Goal: Task Accomplishment & Management: Manage account settings

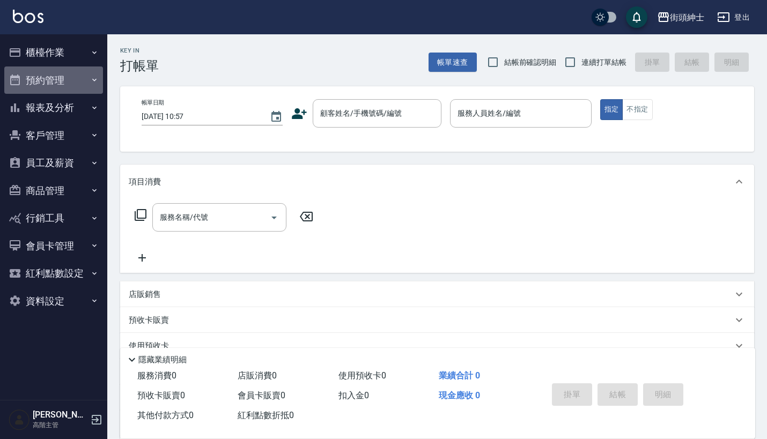
click at [58, 78] on button "預約管理" at bounding box center [53, 80] width 99 height 28
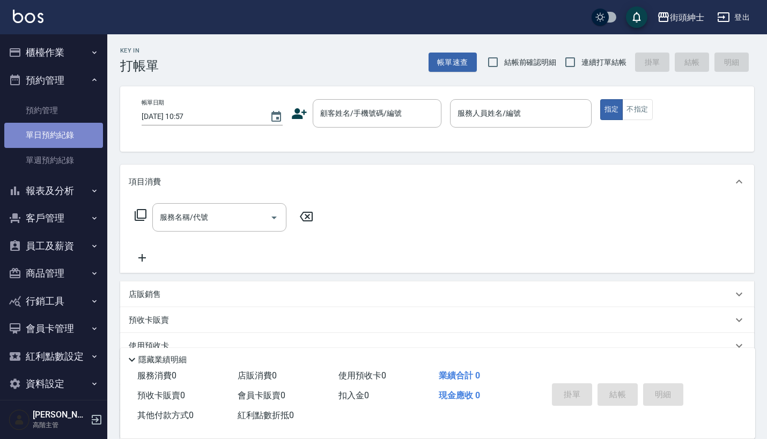
click at [71, 131] on link "單日預約紀錄" at bounding box center [53, 135] width 99 height 25
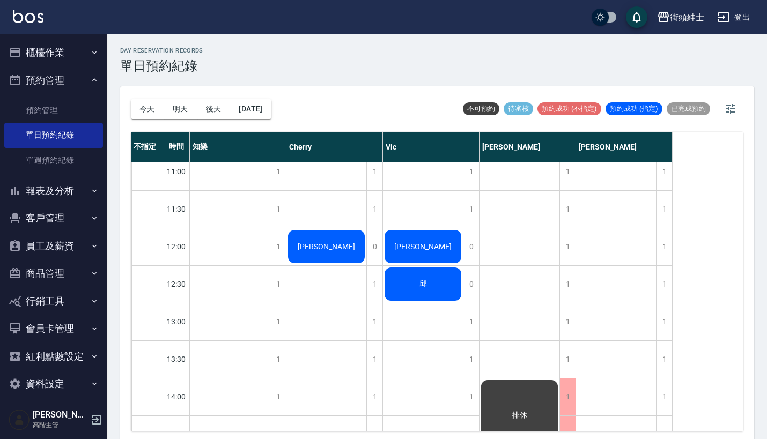
scroll to position [159, 0]
click at [180, 108] on button "明天" at bounding box center [180, 109] width 33 height 20
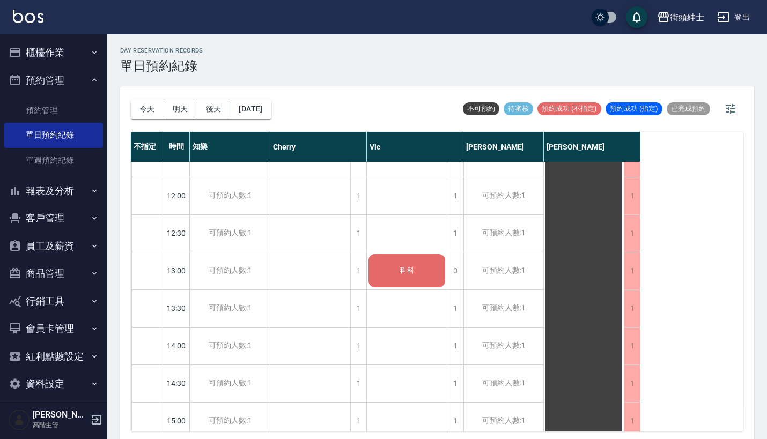
scroll to position [224, 0]
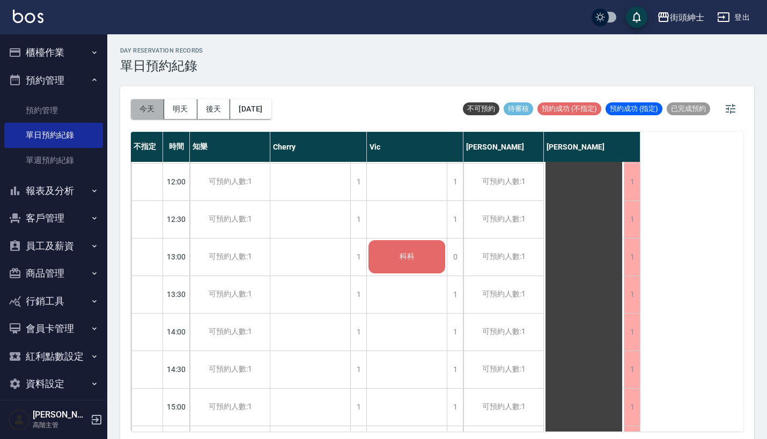
click at [143, 116] on button "今天" at bounding box center [147, 109] width 33 height 20
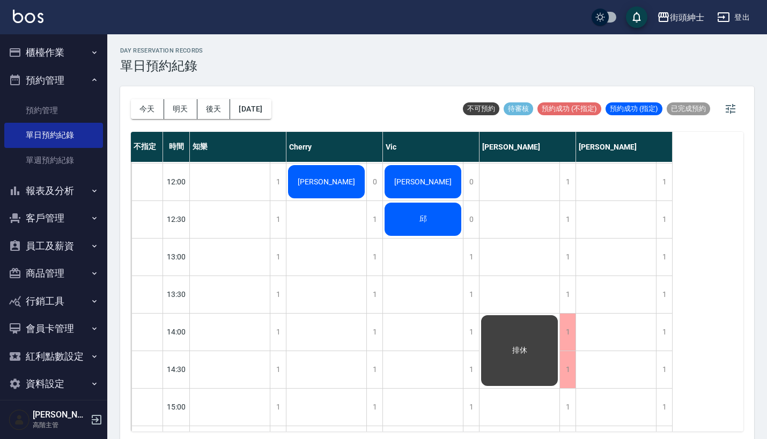
scroll to position [189, 0]
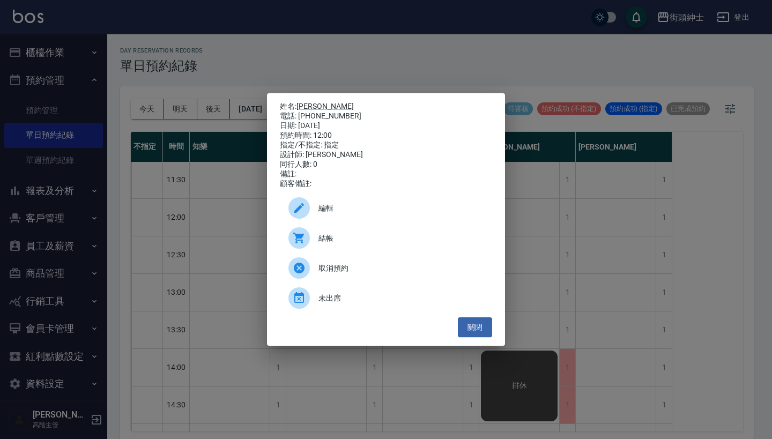
click at [337, 273] on span "取消預約" at bounding box center [400, 268] width 165 height 11
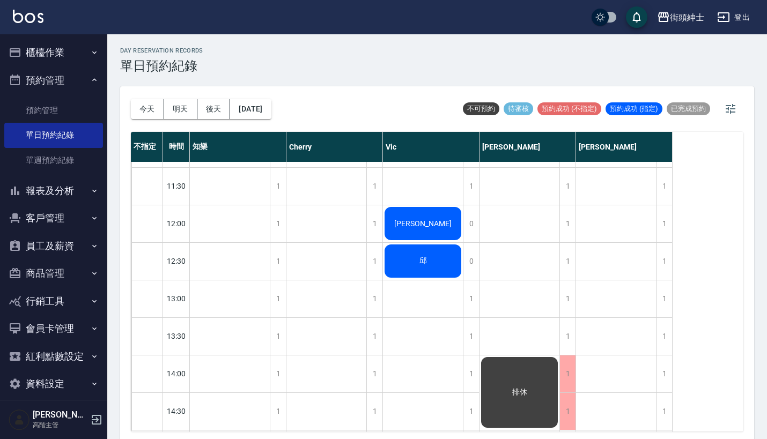
scroll to position [181, 0]
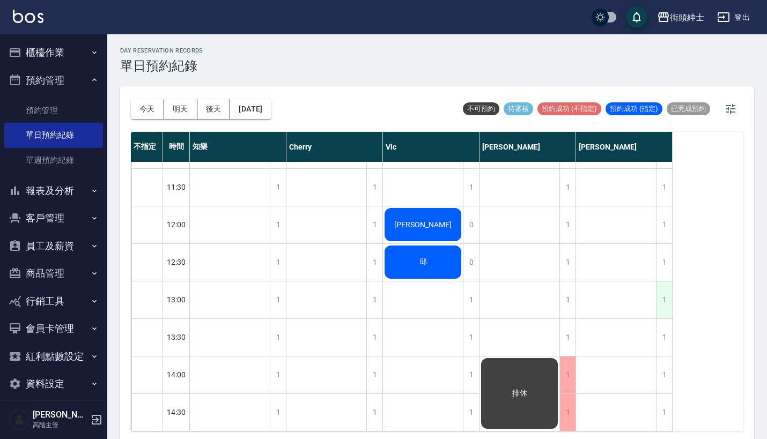
click at [669, 295] on div "1" at bounding box center [664, 299] width 16 height 37
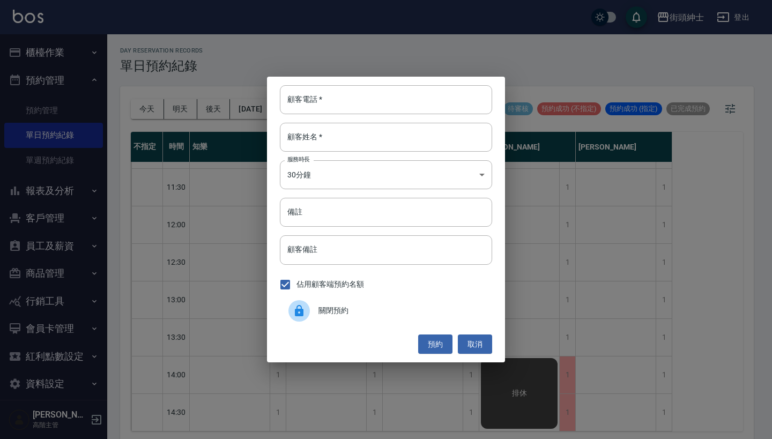
click at [404, 85] on div "顧客電話   * 顧客電話   * 顧客姓名   * 顧客姓名   * 服務時長 30分鐘 1 服務時長 備註 備註 顧客備註 顧客備註 佔用顧客端預約名額 …" at bounding box center [386, 220] width 238 height 286
paste input "簡先生 電話：[PHONE_NUMBER]"
type input "簡先生 電話：[PHONE_NUMBER]"
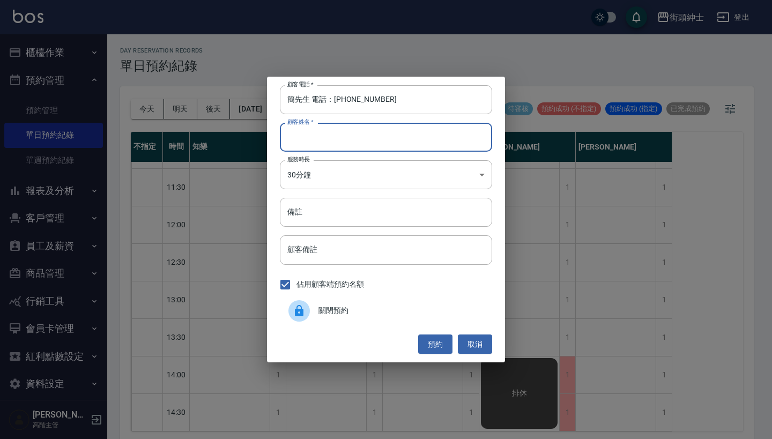
paste input "簡先生 電話：[PHONE_NUMBER]"
type input "簡先生 電話：[PHONE_NUMBER]"
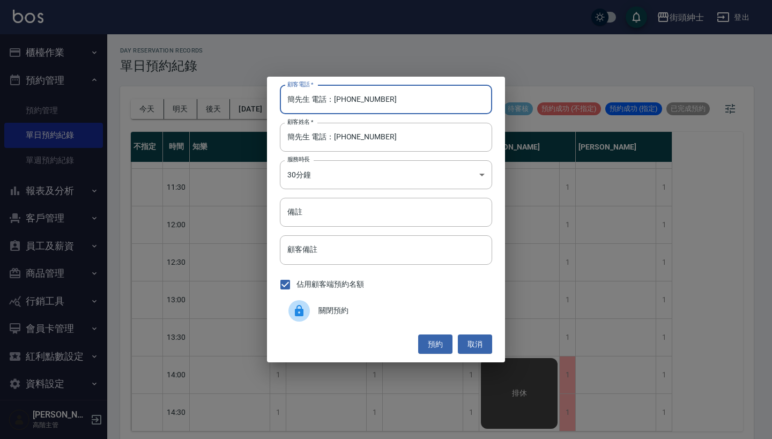
drag, startPoint x: 333, startPoint y: 99, endPoint x: 221, endPoint y: 99, distance: 112.1
click at [222, 99] on div "顧客電話   * 簡先生 電話：[PHONE_NUMBER] 顧客電話   * 顧客姓名   * 簡先生 電話：[PHONE_NUMBER] 顧客姓名   *…" at bounding box center [386, 219] width 772 height 439
type input "0918272899"
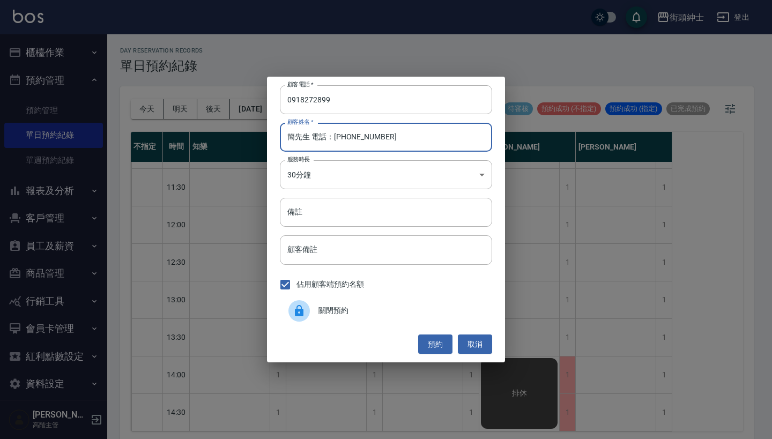
drag, startPoint x: 383, startPoint y: 140, endPoint x: 307, endPoint y: 140, distance: 76.1
click at [307, 140] on input "簡先生 電話：[PHONE_NUMBER]" at bounding box center [386, 137] width 212 height 29
type input "簡先生"
click at [436, 347] on button "預約" at bounding box center [435, 345] width 34 height 20
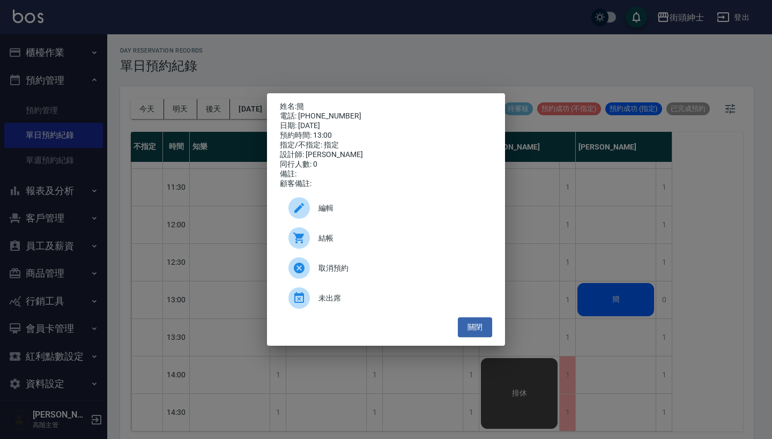
click at [436, 214] on span "編輯" at bounding box center [400, 208] width 165 height 11
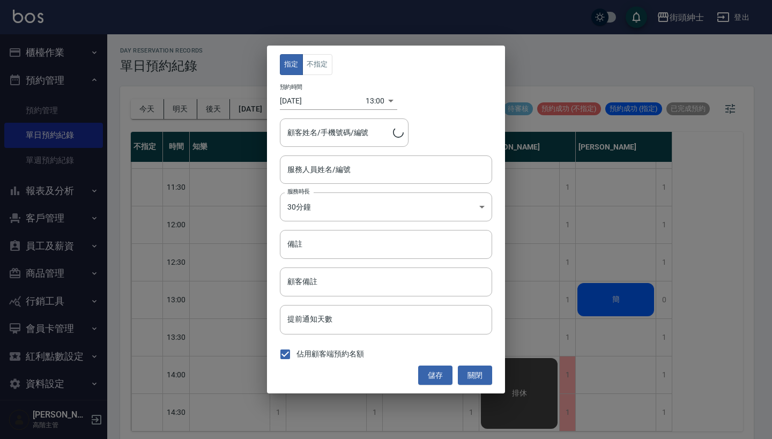
type input "簡/0918272899"
type input "[PERSON_NAME](無代號)"
click at [307, 63] on button "不指定" at bounding box center [317, 64] width 30 height 21
click at [431, 369] on button "儲存" at bounding box center [435, 376] width 34 height 20
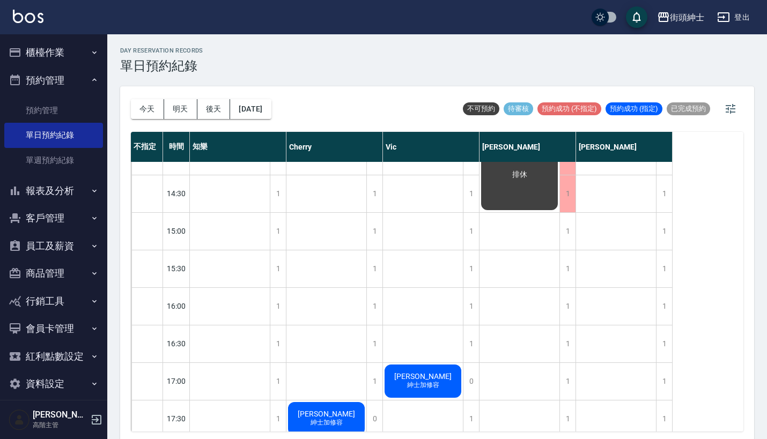
scroll to position [450, 0]
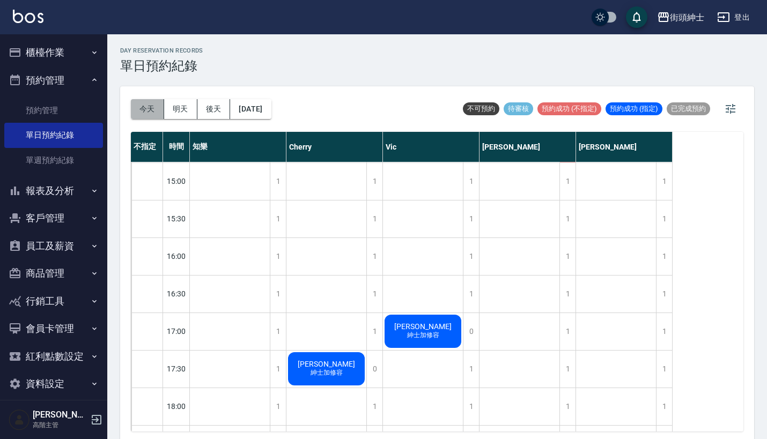
click at [149, 111] on button "今天" at bounding box center [147, 109] width 33 height 20
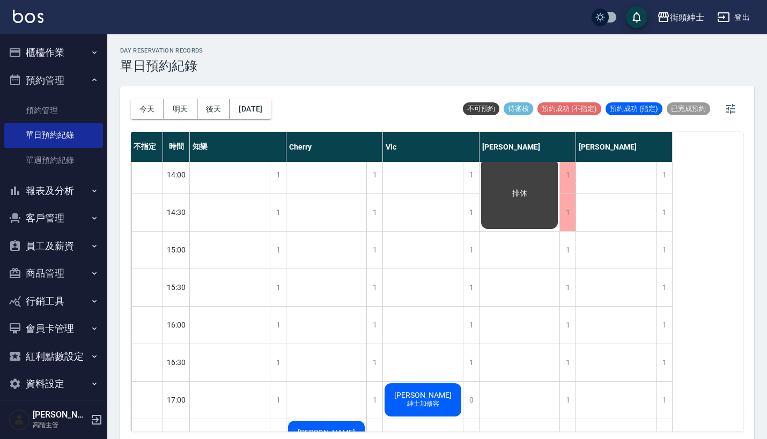
scroll to position [330, 0]
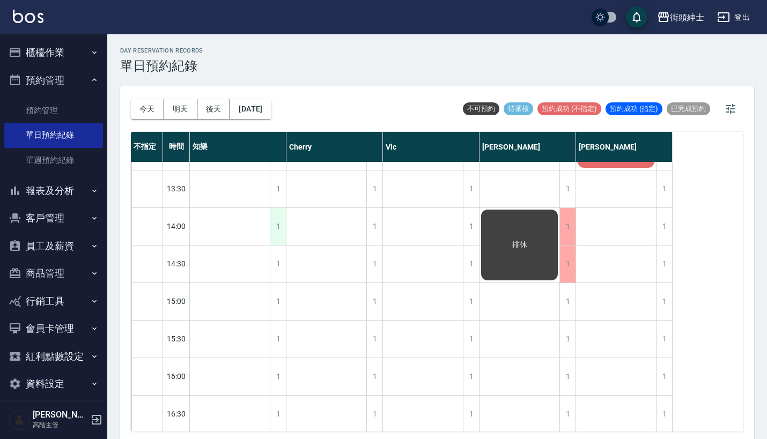
click at [279, 226] on div "1" at bounding box center [278, 226] width 16 height 37
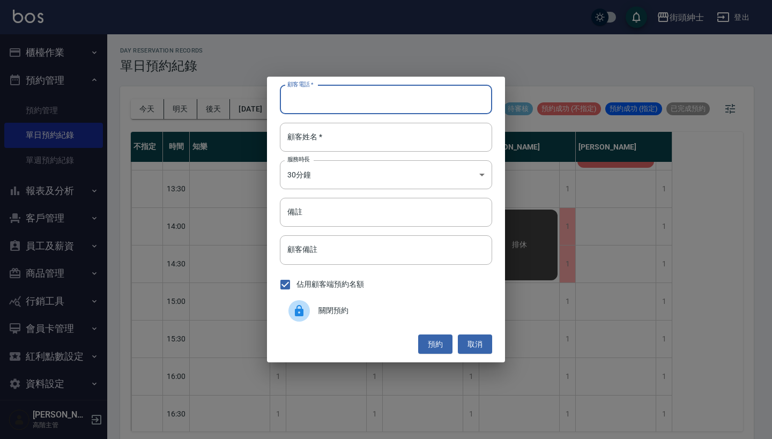
paste input "[PERSON_NAME] 電話：[PHONE_NUMBER]"
type input "[PERSON_NAME] 電話：[PHONE_NUMBER]"
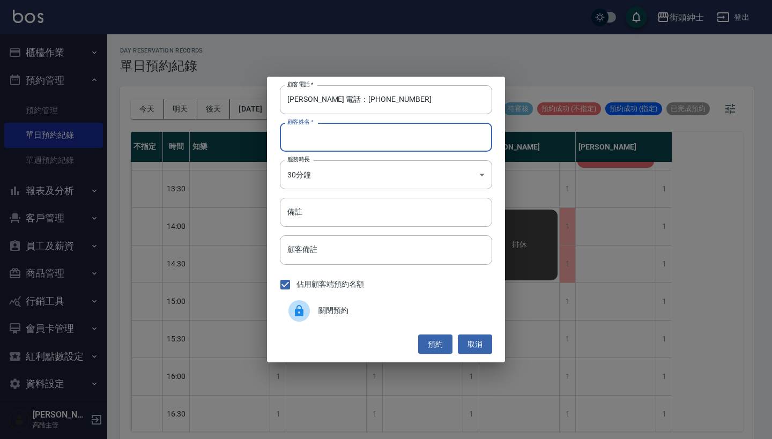
paste input "[PERSON_NAME] 電話：[PHONE_NUMBER]"
type input "[PERSON_NAME] 電話：[PHONE_NUMBER]"
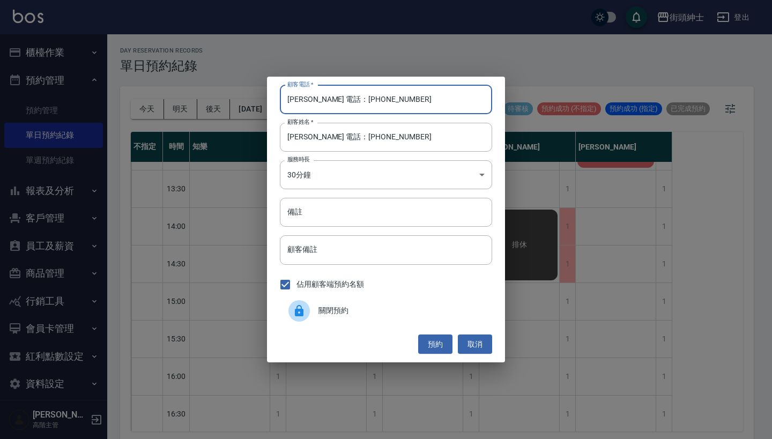
drag, startPoint x: 328, startPoint y: 102, endPoint x: 185, endPoint y: 91, distance: 143.6
click at [185, 91] on div "顧客電話   * [PERSON_NAME] 電話：[PHONE_NUMBER] 顧客電話   * 顧客姓名   * [PERSON_NAME] 電話：[PH…" at bounding box center [386, 219] width 772 height 439
type input "0916004588"
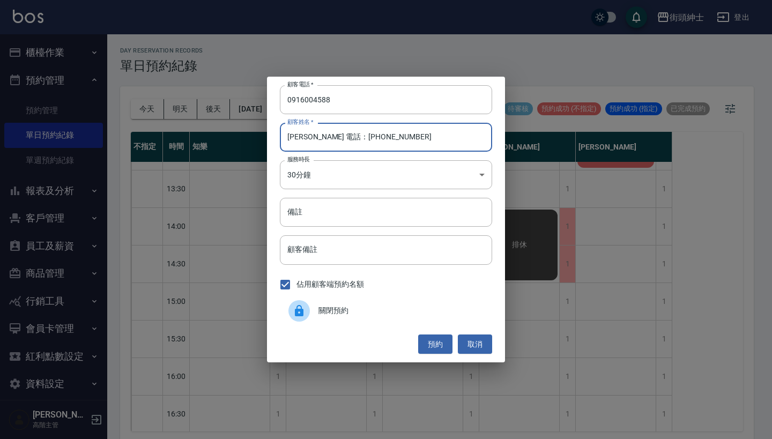
drag, startPoint x: 396, startPoint y: 140, endPoint x: 303, endPoint y: 135, distance: 92.9
click at [303, 135] on input "[PERSON_NAME] 電話：[PHONE_NUMBER]" at bounding box center [386, 137] width 212 height 29
type input "[PERSON_NAME]"
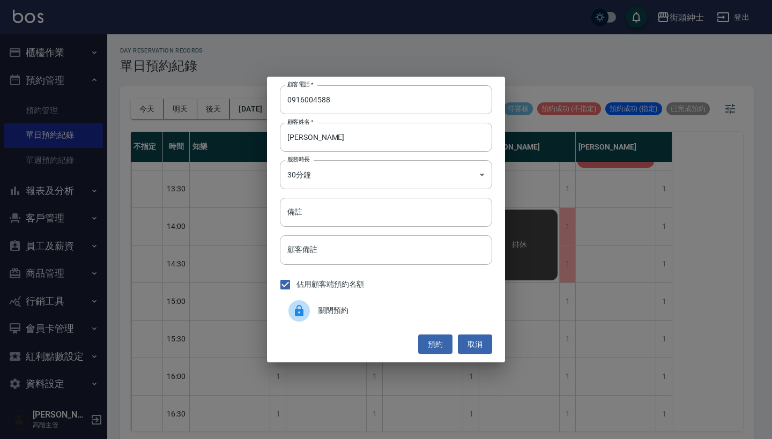
click at [444, 333] on div "顧客電話   * [PHONE_NUMBER] 顧客電話   * 顧客姓名   * [PERSON_NAME] 顧客姓名   * 服務時長 30分鐘 1 服務…" at bounding box center [386, 220] width 238 height 286
click at [443, 339] on button "預約" at bounding box center [435, 345] width 34 height 20
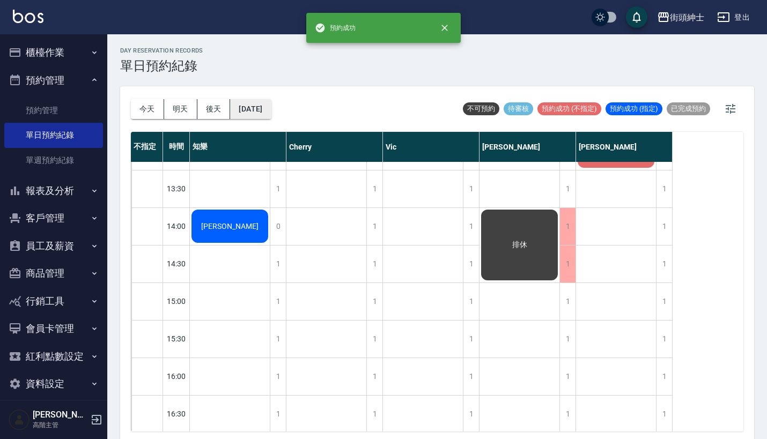
click at [248, 107] on button "[DATE]" at bounding box center [250, 109] width 41 height 20
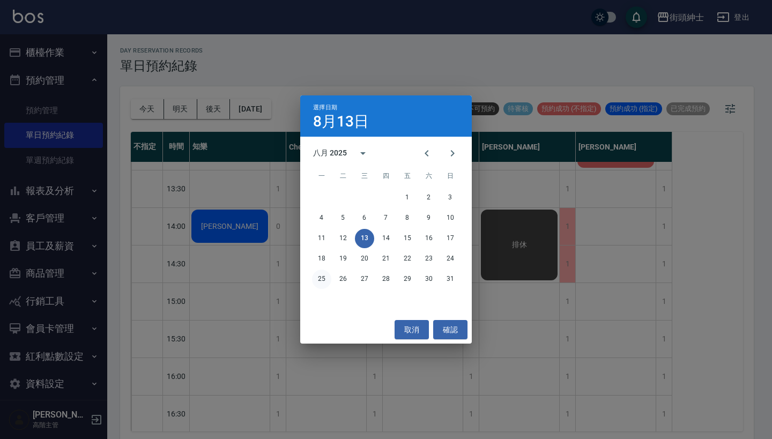
click at [319, 275] on button "25" at bounding box center [321, 279] width 19 height 19
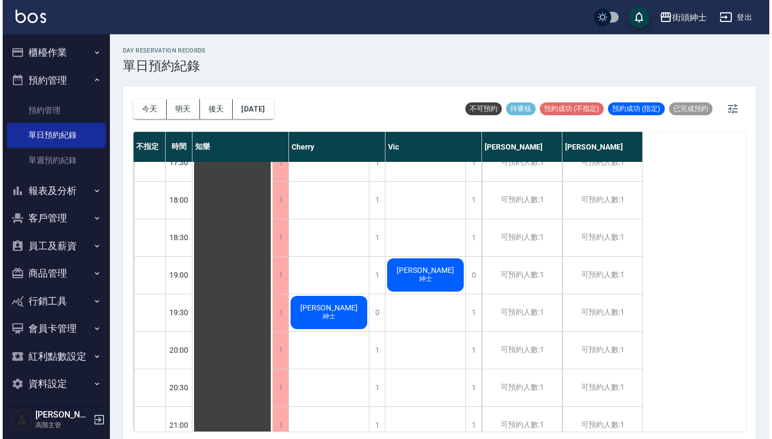
scroll to position [655, 0]
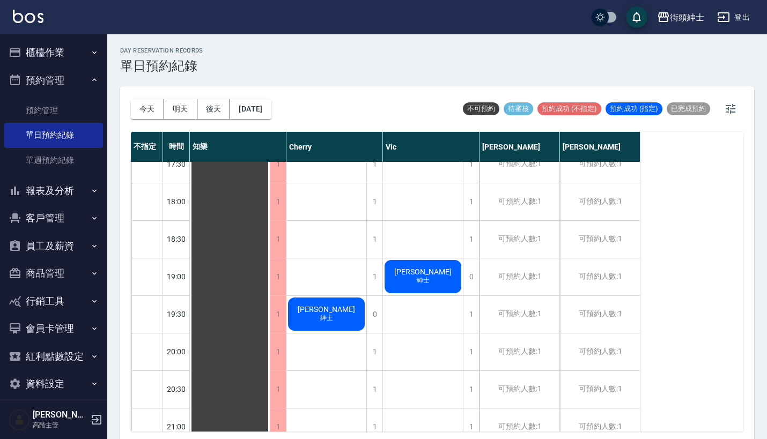
click at [270, 303] on div "王[PERSON_NAME]" at bounding box center [230, 51] width 80 height 1087
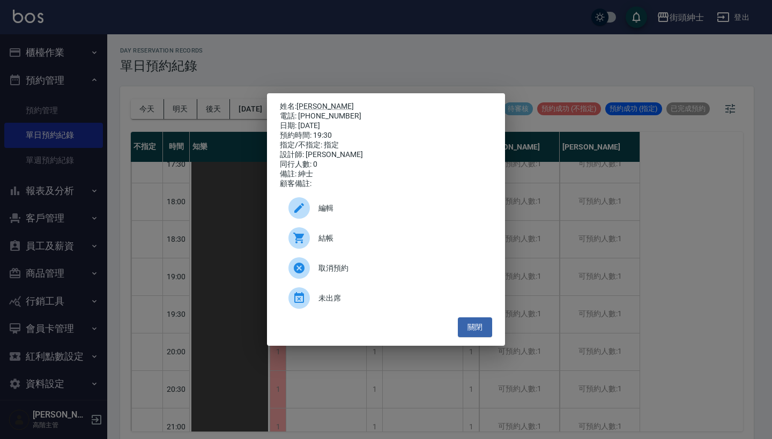
click at [397, 212] on span "編輯" at bounding box center [400, 208] width 165 height 11
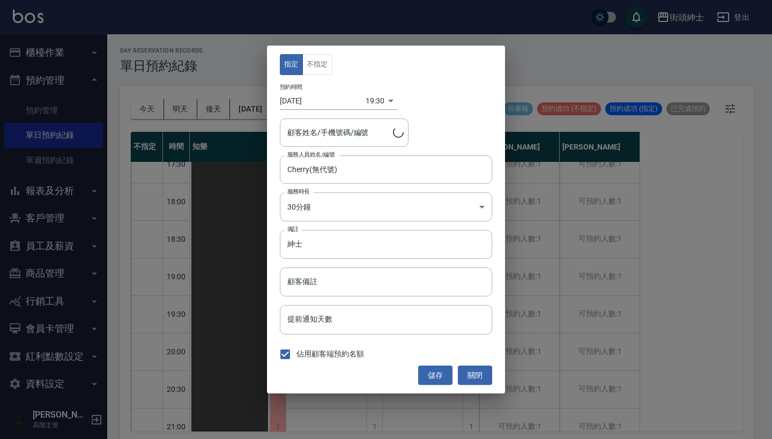
type input "王桑/[PHONE_NUMBER]"
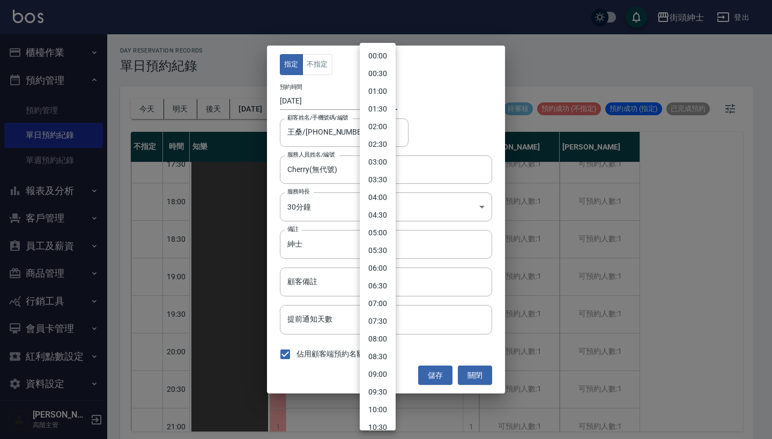
click at [375, 107] on body "街頭紳士 登出 櫃檯作業 打帳單 帳單列表 掛單列表 座位開單 營業儀表板 現金收支登錄 高階收支登錄 材料自購登錄 每日結帳 排班表 現場電腦打卡 掃碼打卡…" at bounding box center [386, 221] width 772 height 442
click at [379, 262] on li "19:00" at bounding box center [378, 258] width 36 height 18
type input "1756119600000"
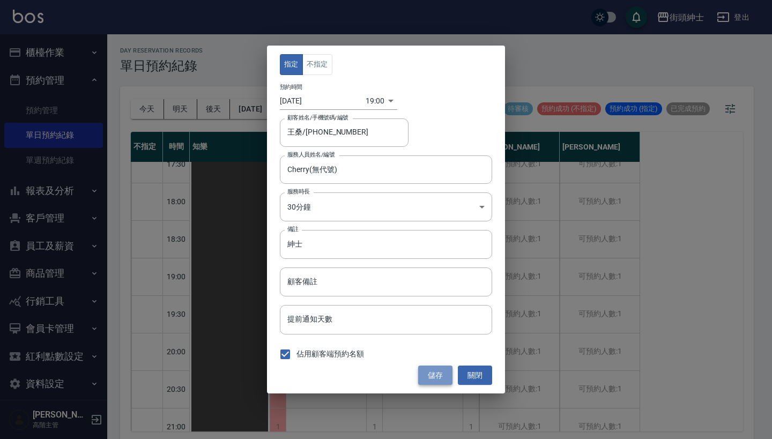
click at [439, 375] on button "儲存" at bounding box center [435, 376] width 34 height 20
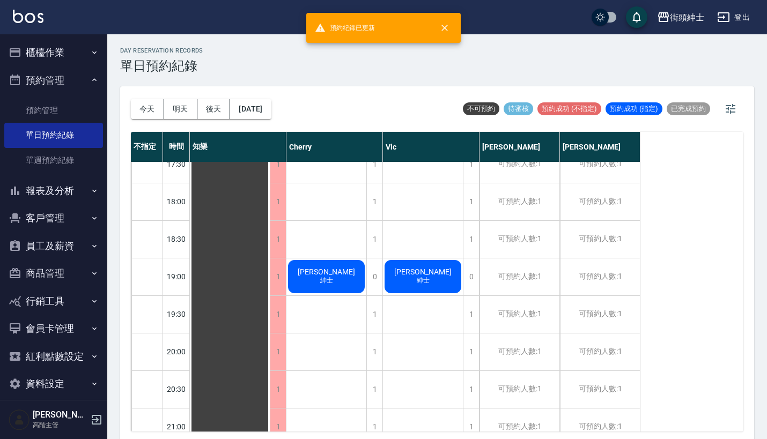
click at [335, 281] on span "紳士" at bounding box center [326, 280] width 17 height 9
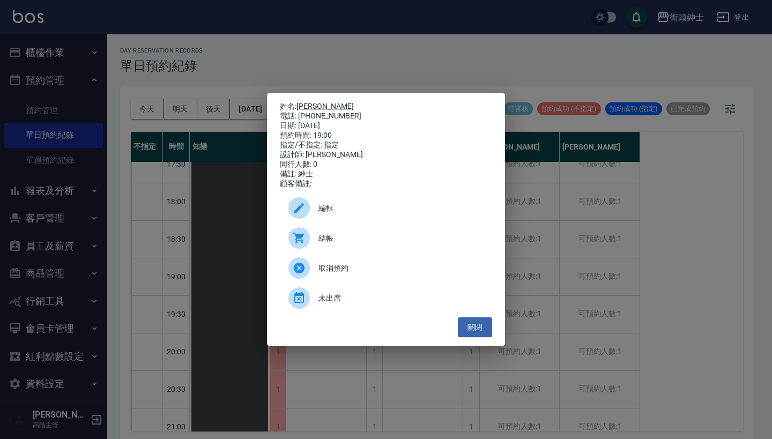
click at [388, 207] on span "編輯" at bounding box center [400, 208] width 165 height 11
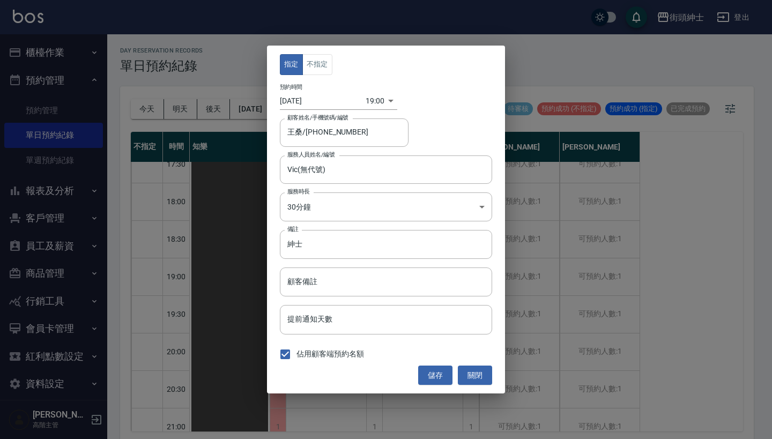
click at [369, 97] on body "街頭紳士 登出 櫃檯作業 打帳單 帳單列表 掛單列表 座位開單 營業儀表板 現金收支登錄 高階收支登錄 材料自購登錄 每日結帳 排班表 現場電腦打卡 掃碼打卡…" at bounding box center [386, 221] width 772 height 442
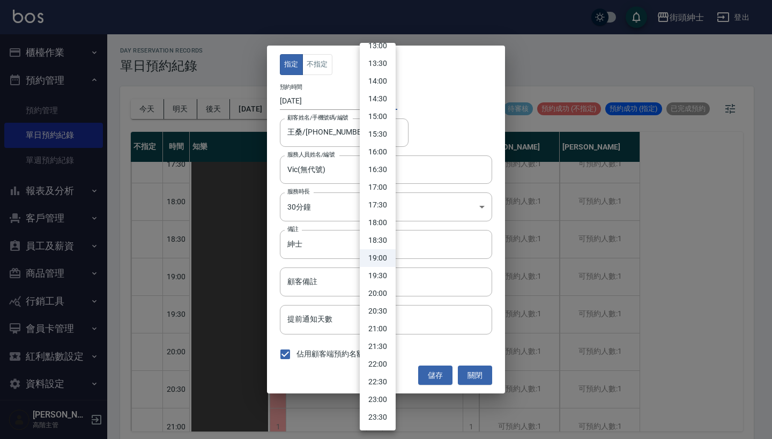
click at [373, 278] on li "19:30" at bounding box center [378, 276] width 36 height 18
type input "1756121400000"
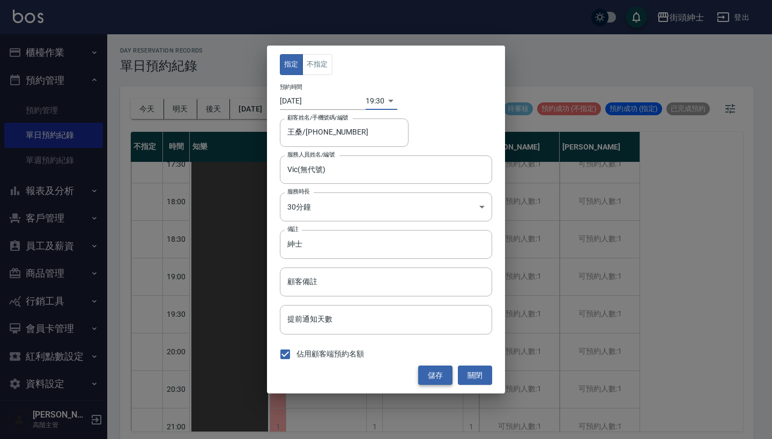
click at [434, 375] on button "儲存" at bounding box center [435, 376] width 34 height 20
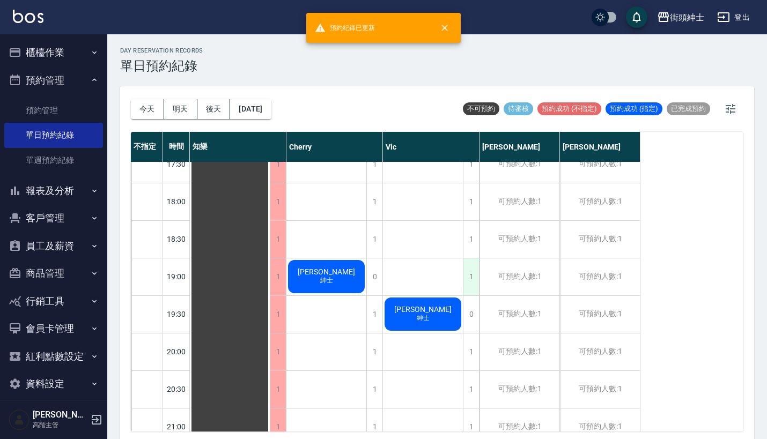
click at [470, 270] on div "1" at bounding box center [471, 276] width 16 height 37
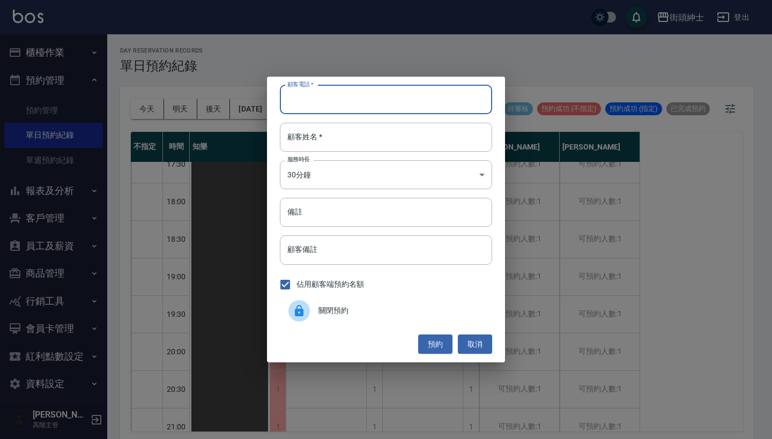
paste input "[PERSON_NAME]先生 電話：[PHONE_NUMBER]"
type input "[PERSON_NAME]先生 電話：[PHONE_NUMBER]"
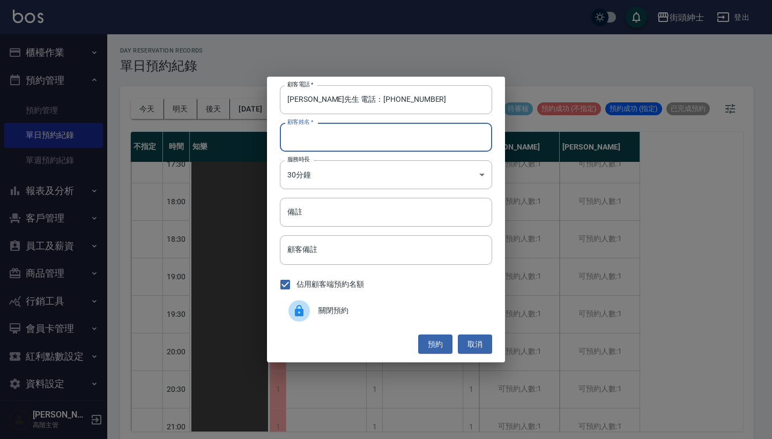
paste input "[PERSON_NAME]先生 電話：[PHONE_NUMBER]"
type input "[PERSON_NAME]先生 電話：[PHONE_NUMBER]"
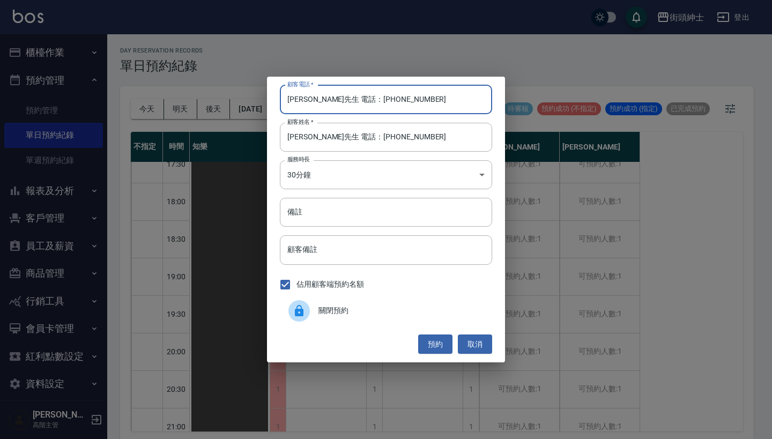
drag, startPoint x: 333, startPoint y: 100, endPoint x: 194, endPoint y: 94, distance: 140.1
click at [194, 94] on div "顧客電話   * [PERSON_NAME]先生 電話：[PHONE_NUMBER] 顧客電話   * 顧客姓名   * [PERSON_NAME]先生 電話…" at bounding box center [386, 219] width 772 height 439
type input "0975548047"
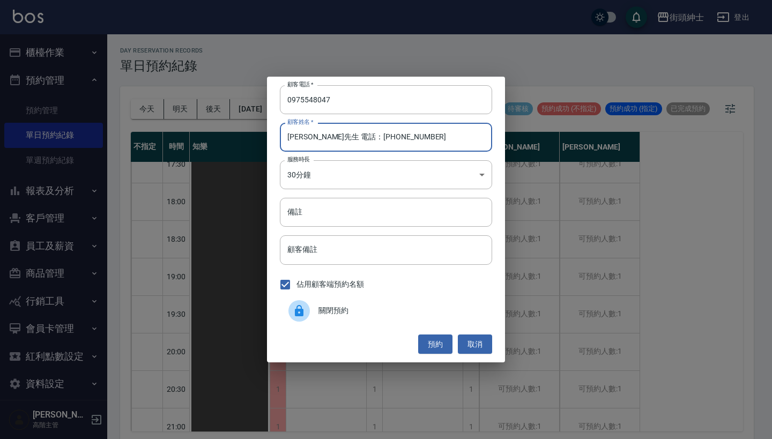
drag, startPoint x: 391, startPoint y: 135, endPoint x: 310, endPoint y: 137, distance: 81.0
click at [310, 137] on input "[PERSON_NAME]先生 電話：[PHONE_NUMBER]" at bounding box center [386, 137] width 212 height 29
type input "[PERSON_NAME]"
click at [440, 340] on button "預約" at bounding box center [435, 345] width 34 height 20
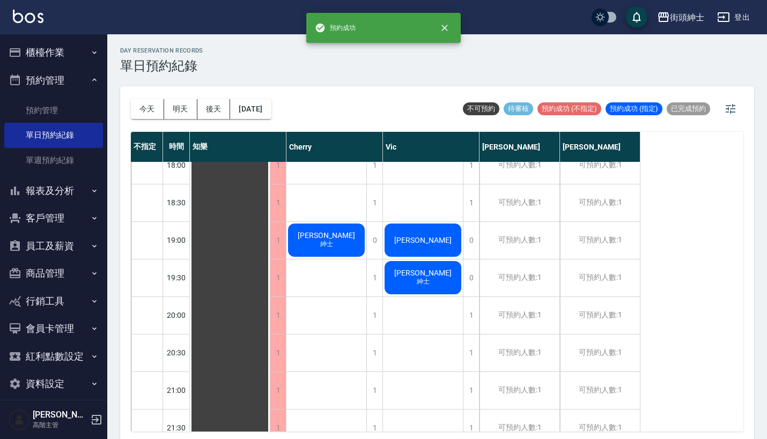
scroll to position [698, 0]
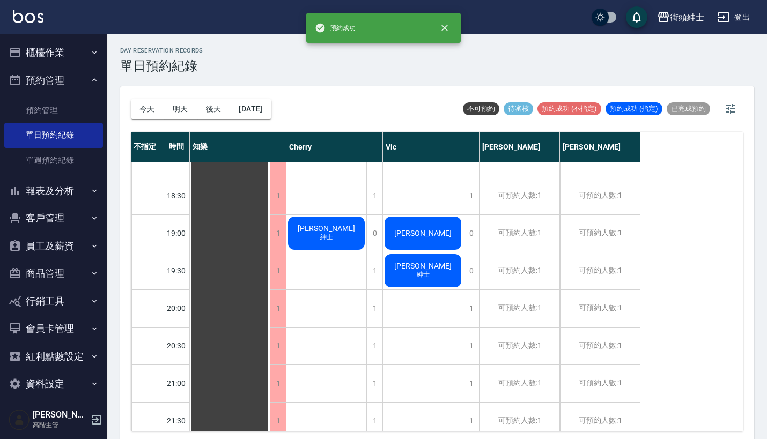
click at [240, 13] on span "[PERSON_NAME]" at bounding box center [229, 8] width 19 height 10
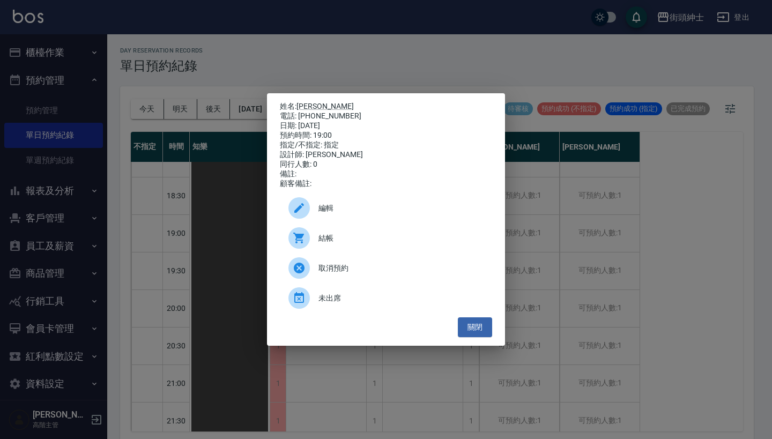
click at [379, 213] on span "編輯" at bounding box center [400, 208] width 165 height 11
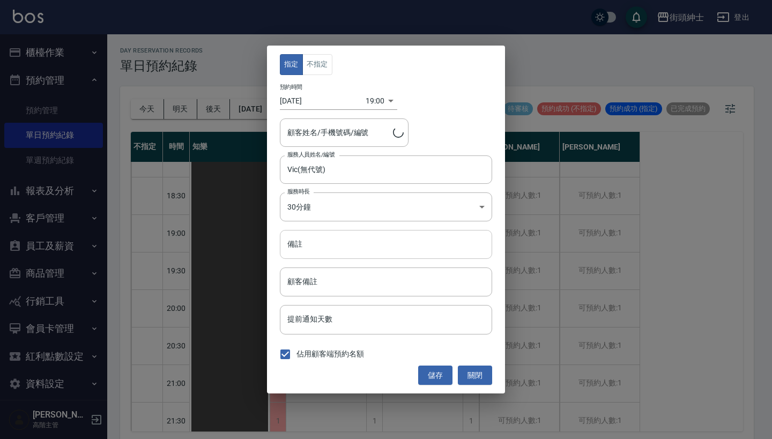
type input "[PERSON_NAME]/0975548047"
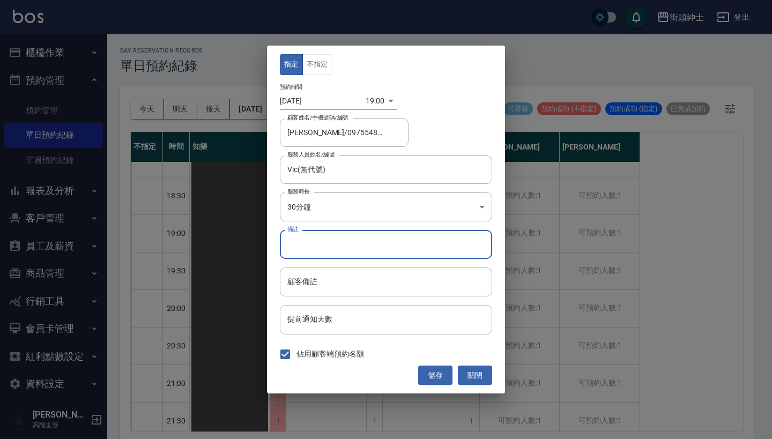
click at [380, 256] on input "備註" at bounding box center [386, 244] width 212 height 29
type input "r"
type input "加修容"
click at [438, 373] on button "儲存" at bounding box center [435, 376] width 34 height 20
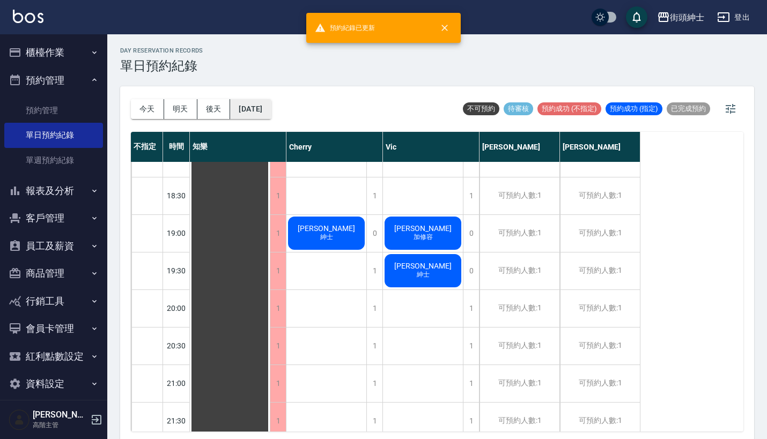
click at [271, 108] on button "[DATE]" at bounding box center [250, 109] width 41 height 20
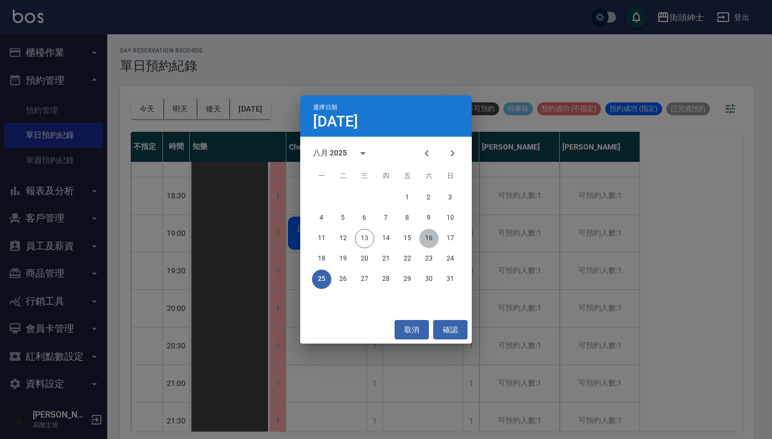
click at [430, 235] on button "16" at bounding box center [428, 238] width 19 height 19
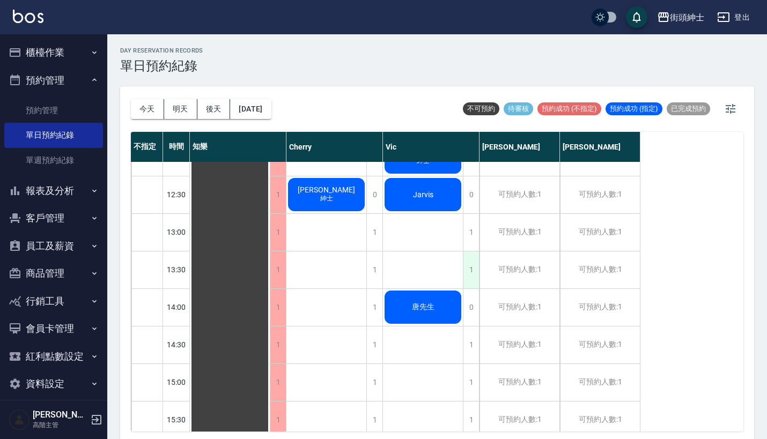
scroll to position [256, 0]
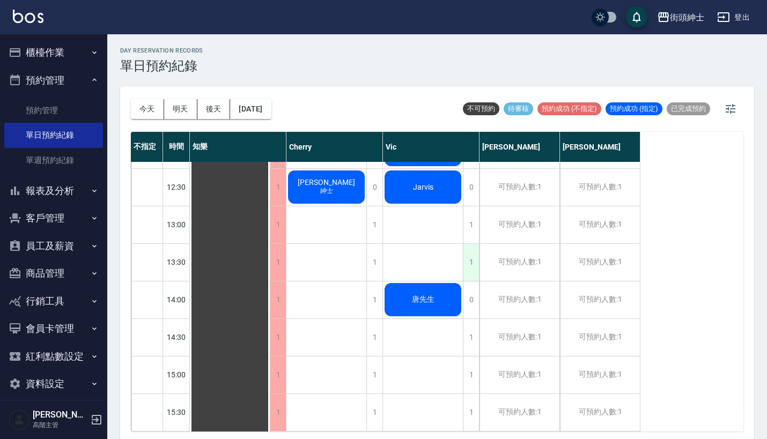
click at [469, 255] on div "1" at bounding box center [471, 262] width 16 height 37
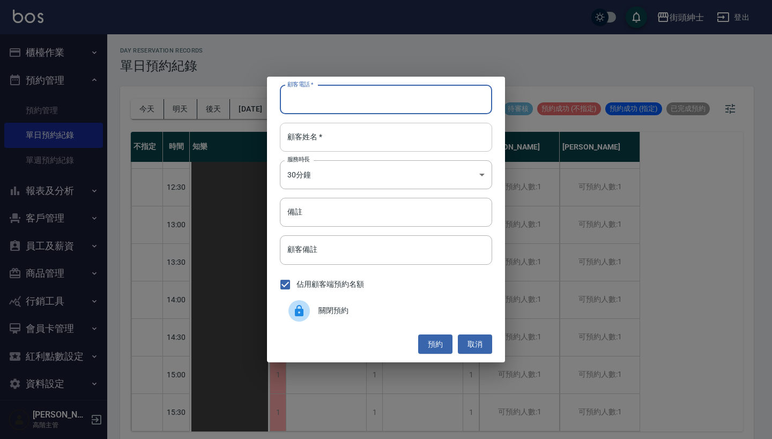
paste input "Jacky 電話：[PHONE_NUMBER]"
type input "Jacky 電話：[PHONE_NUMBER]"
paste input "Jacky 電話：[PHONE_NUMBER]"
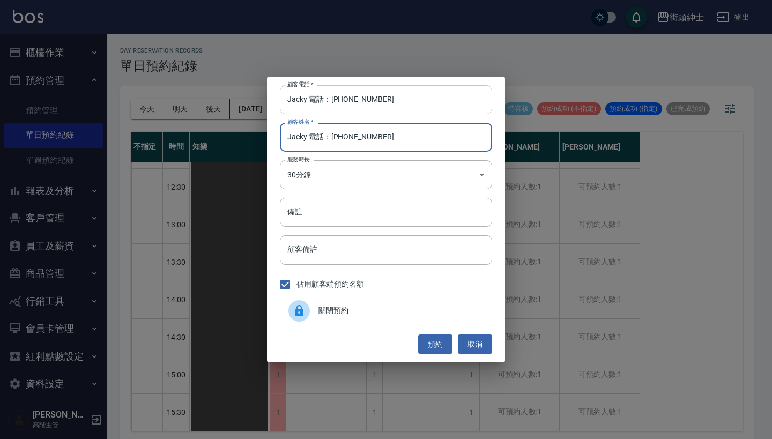
type input "Jacky 電話：[PHONE_NUMBER]"
drag, startPoint x: 330, startPoint y: 101, endPoint x: 194, endPoint y: 101, distance: 136.2
click at [194, 101] on div "顧客電話   * Jacky 電話：[PHONE_NUMBER] 顧客電話   * 顧客姓名   * Jacky 電話：[PHONE_NUMBER] 顧客姓名…" at bounding box center [386, 219] width 772 height 439
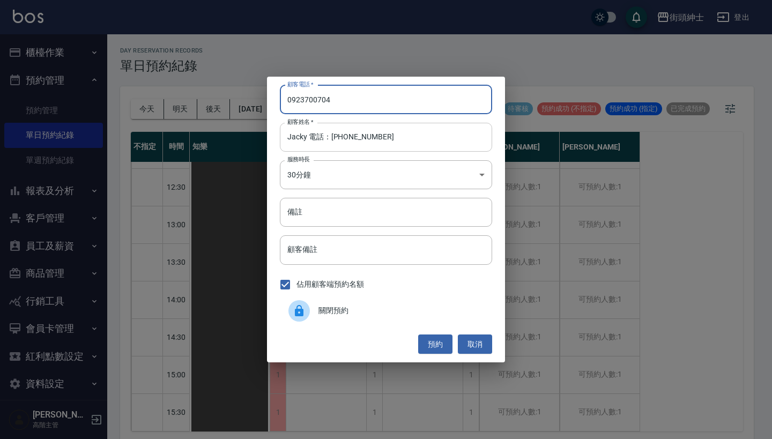
type input "0923700704"
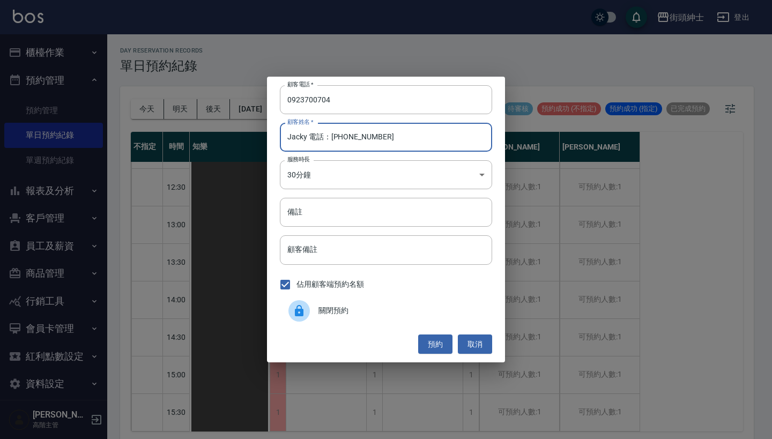
drag, startPoint x: 395, startPoint y: 140, endPoint x: 308, endPoint y: 139, distance: 87.4
click at [308, 139] on input "Jacky 電話：[PHONE_NUMBER]" at bounding box center [386, 137] width 212 height 29
type input "Jacky"
click at [429, 336] on button "預約" at bounding box center [435, 345] width 34 height 20
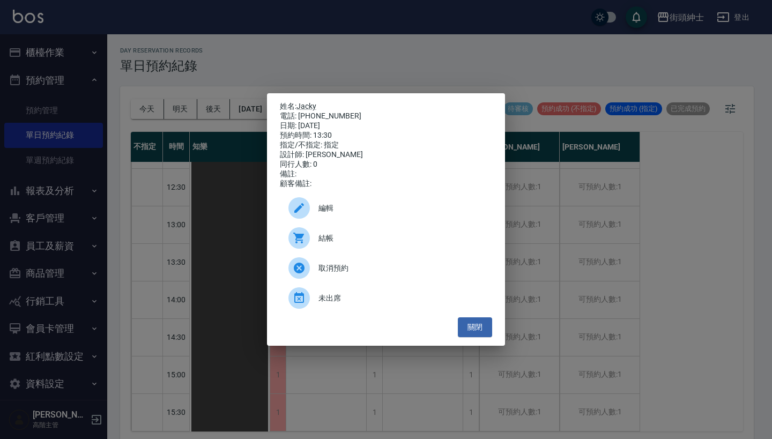
click at [384, 214] on span "編輯" at bounding box center [400, 208] width 165 height 11
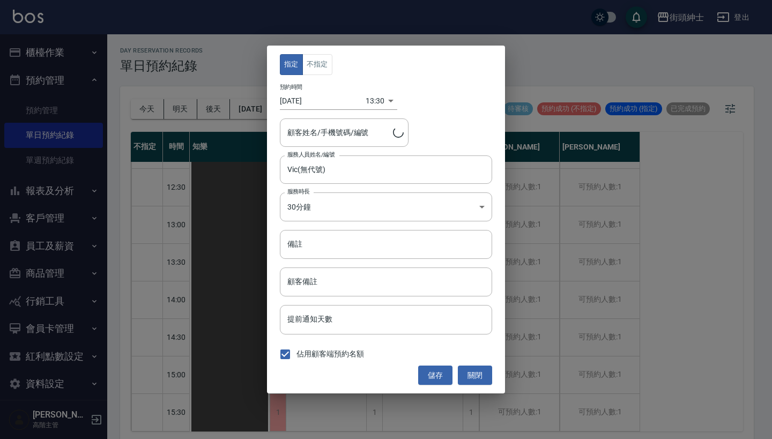
type input "Jacky/0923700704"
click at [313, 66] on button "不指定" at bounding box center [317, 64] width 30 height 21
click at [438, 381] on button "儲存" at bounding box center [435, 376] width 34 height 20
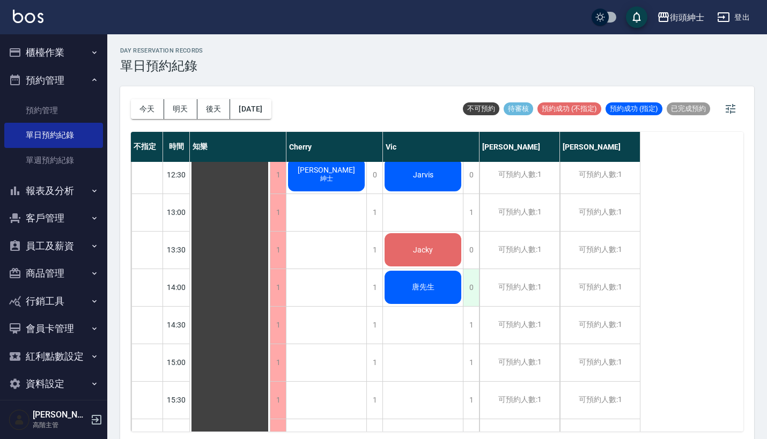
scroll to position [277, 0]
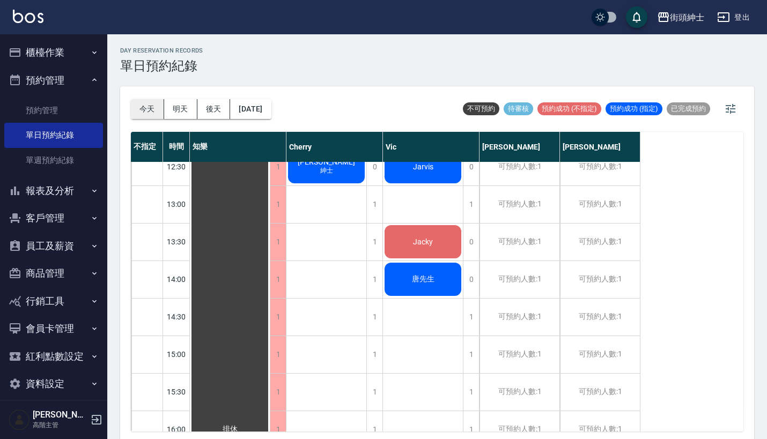
click at [152, 108] on button "今天" at bounding box center [147, 109] width 33 height 20
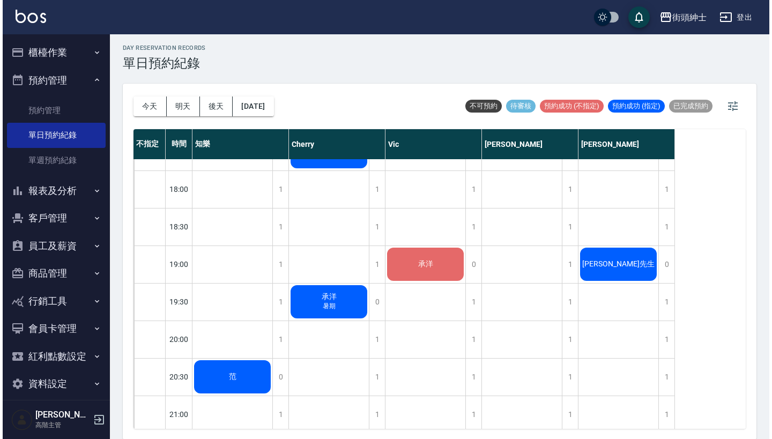
scroll to position [665, 0]
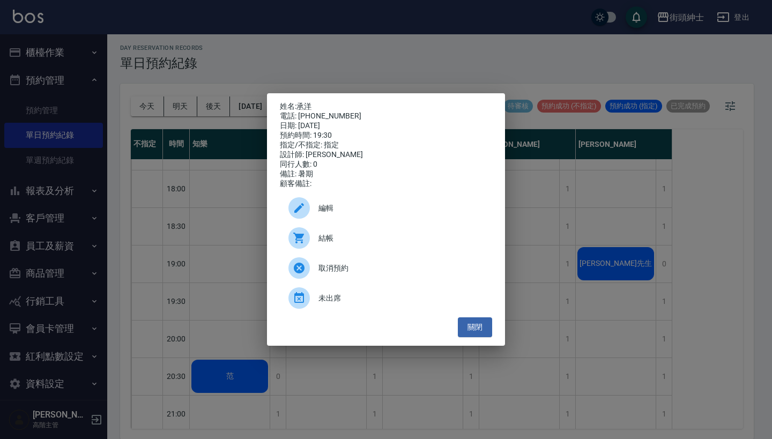
click at [369, 206] on div "編輯" at bounding box center [386, 208] width 212 height 30
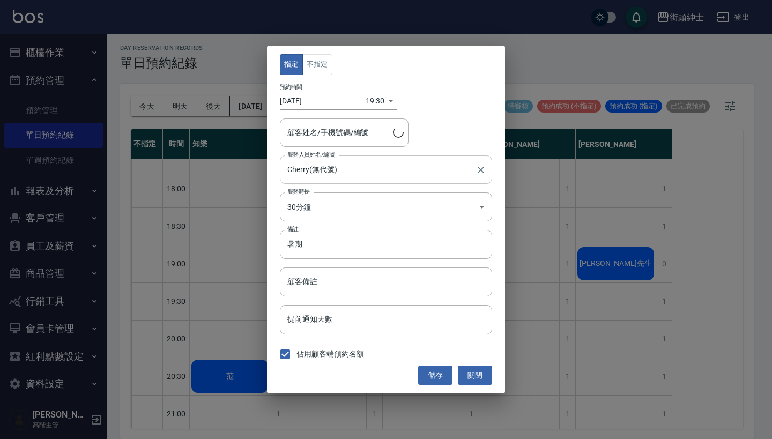
type input "承洋/[PHONE_NUMBER]"
click at [376, 92] on body "街頭紳士 登出 櫃檯作業 打帳單 帳單列表 掛單列表 座位開單 營業儀表板 現金收支登錄 高階收支登錄 材料自購登錄 每日結帳 排班表 現場電腦打卡 掃碼打卡…" at bounding box center [386, 218] width 772 height 442
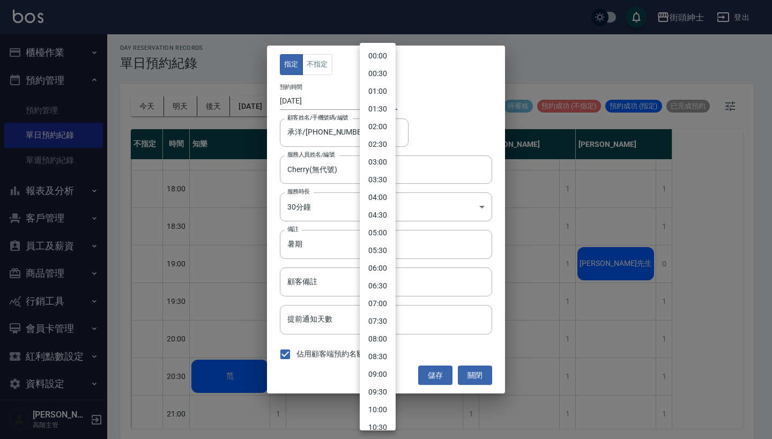
scroll to position [470, 0]
click at [386, 254] on li "19:00" at bounding box center [378, 258] width 36 height 18
type input "1755082800000"
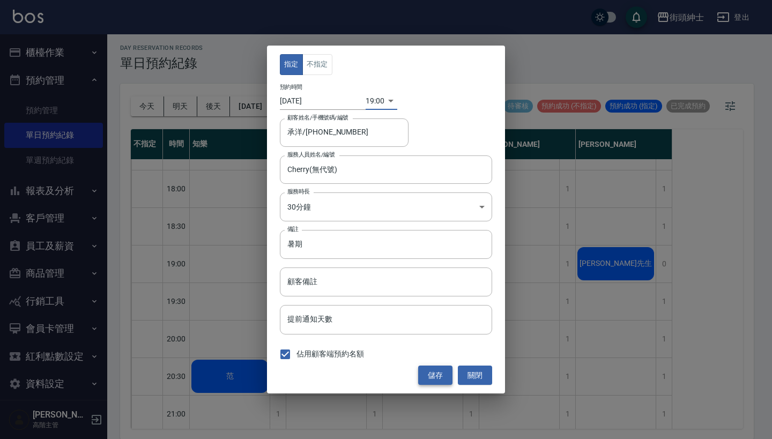
click at [429, 375] on button "儲存" at bounding box center [435, 376] width 34 height 20
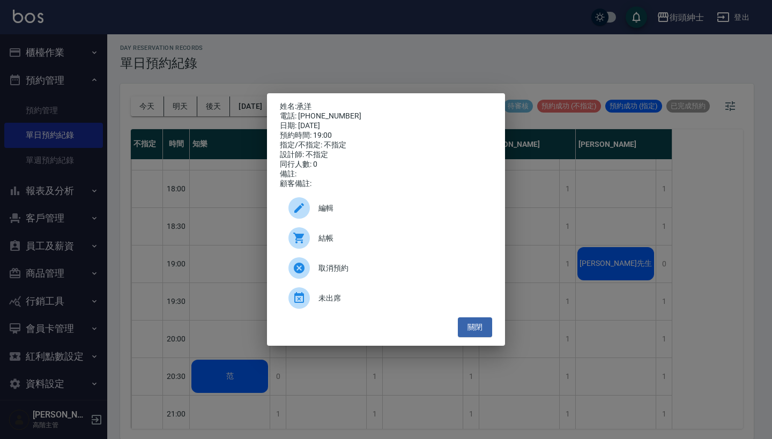
click at [411, 205] on div "編輯" at bounding box center [386, 208] width 212 height 30
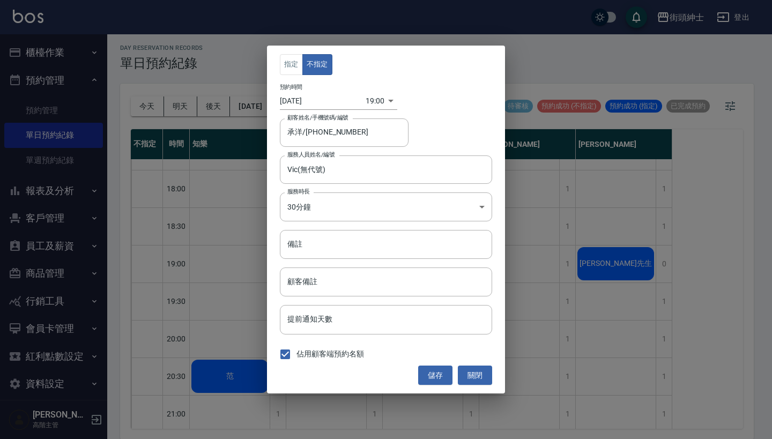
click at [382, 98] on div "19:00 1755082800000" at bounding box center [382, 101] width 32 height 18
click at [372, 103] on body "街頭紳士 登出 櫃檯作業 打帳單 帳單列表 掛單列表 座位開單 營業儀表板 現金收支登錄 高階收支登錄 材料自購登錄 每日結帳 排班表 現場電腦打卡 掃碼打卡…" at bounding box center [386, 218] width 772 height 442
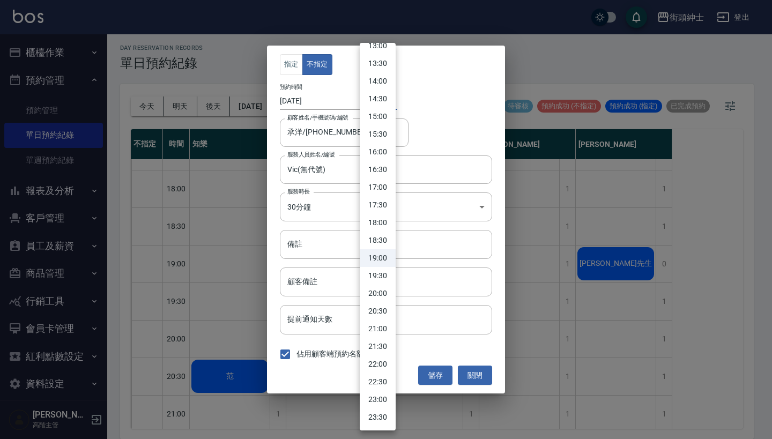
click at [374, 283] on li "19:30" at bounding box center [378, 276] width 36 height 18
type input "1755084600000"
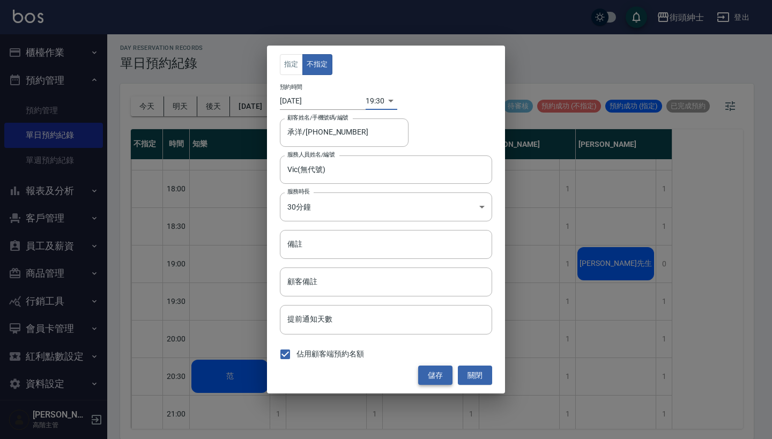
click at [429, 369] on button "儲存" at bounding box center [435, 376] width 34 height 20
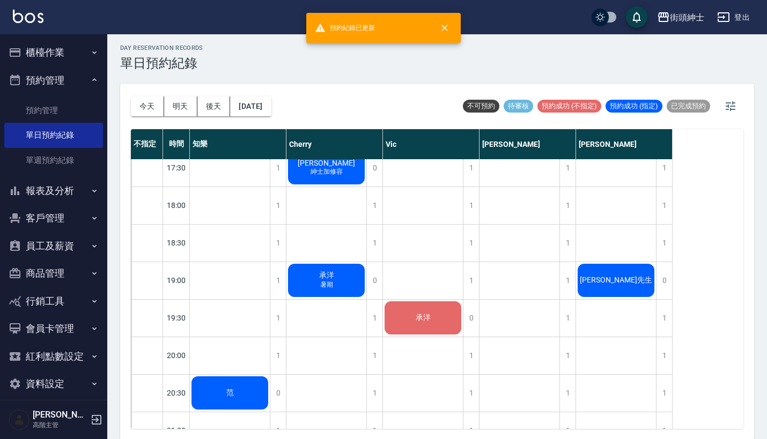
scroll to position [646, 0]
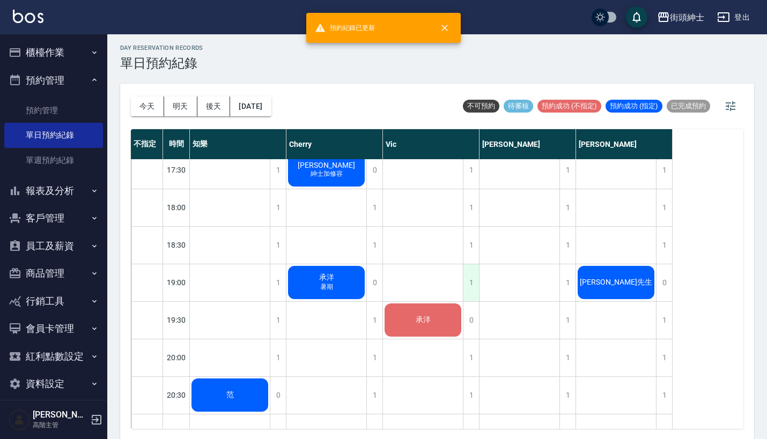
click at [471, 286] on div "1" at bounding box center [471, 282] width 16 height 37
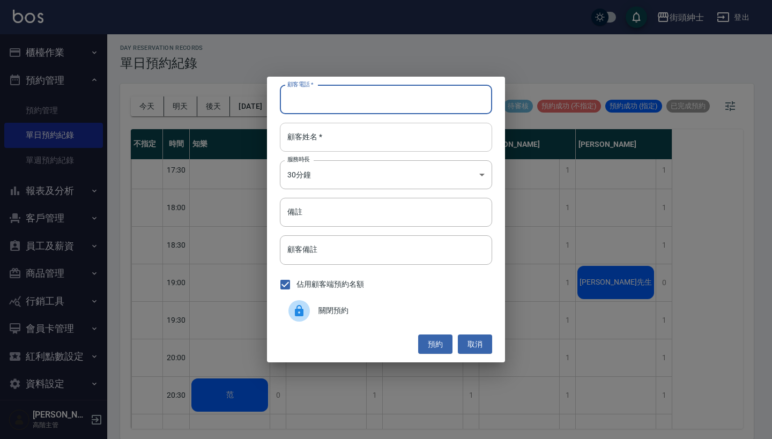
paste input "[PERSON_NAME] 電話：[PHONE_NUMBER]"
type input "[PERSON_NAME] 電話：[PHONE_NUMBER]"
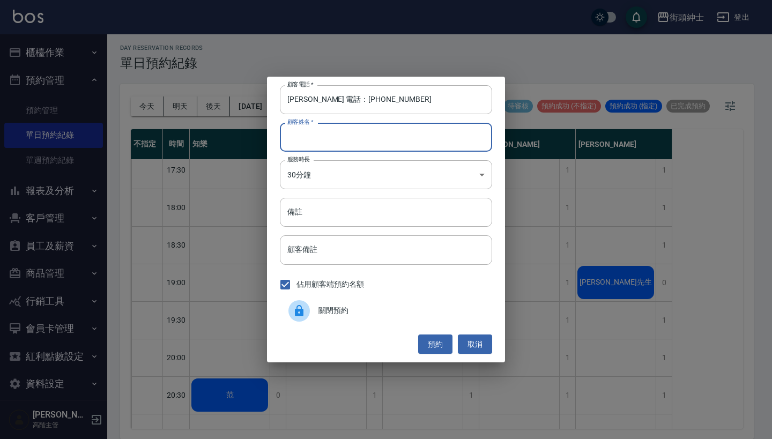
type input "ㄒ"
paste input "[PERSON_NAME] 電話：[PHONE_NUMBER]"
type input "[PERSON_NAME] 電話：[PHONE_NUMBER]"
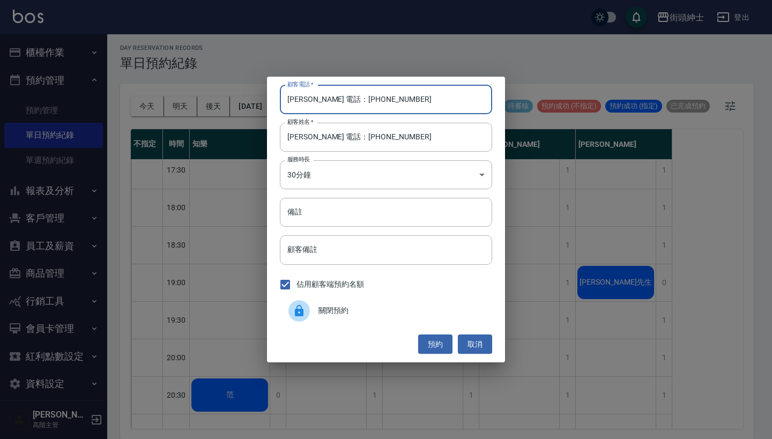
drag, startPoint x: 327, startPoint y: 101, endPoint x: 204, endPoint y: 98, distance: 122.8
click at [204, 98] on div "顧客電話   * [PERSON_NAME] 電話：[PHONE_NUMBER] 顧客電話   * 顧客姓名   * [PERSON_NAME] 電話：[PH…" at bounding box center [386, 219] width 772 height 439
type input "0987938242"
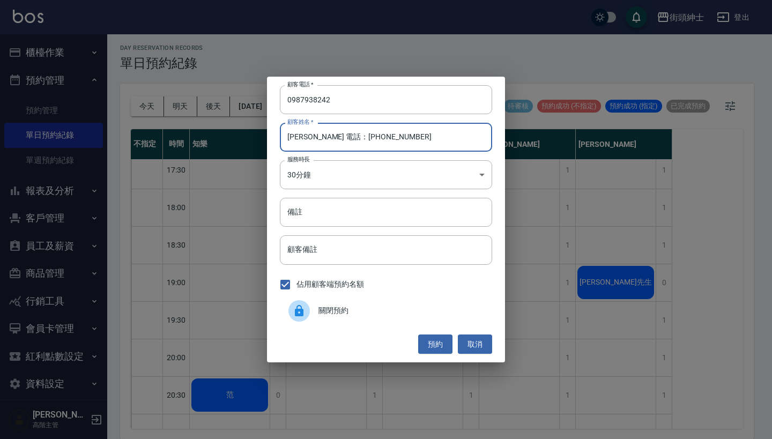
drag, startPoint x: 376, startPoint y: 139, endPoint x: 303, endPoint y: 139, distance: 72.4
click at [303, 139] on input "[PERSON_NAME] 電話：[PHONE_NUMBER]" at bounding box center [386, 137] width 212 height 29
type input "[PERSON_NAME]"
click at [440, 347] on button "預約" at bounding box center [435, 345] width 34 height 20
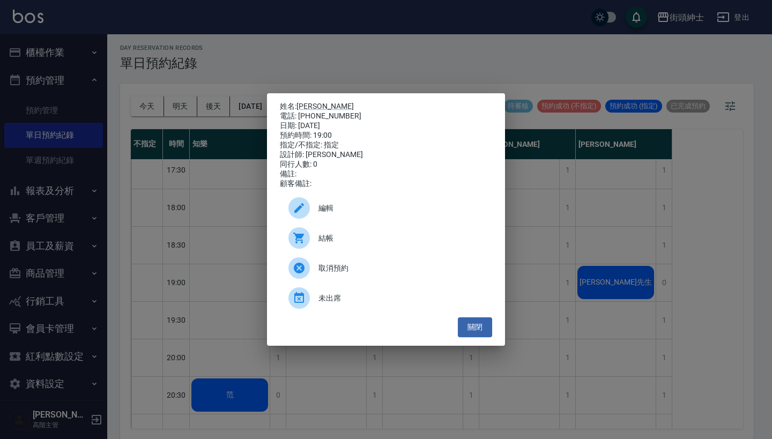
click at [555, 142] on div "姓名: [PERSON_NAME] 電話: [PHONE_NUMBER] 日期: [DATE] 預約時間: 19:00 指定/不指定: 指定 設計師: [PE…" at bounding box center [386, 219] width 772 height 439
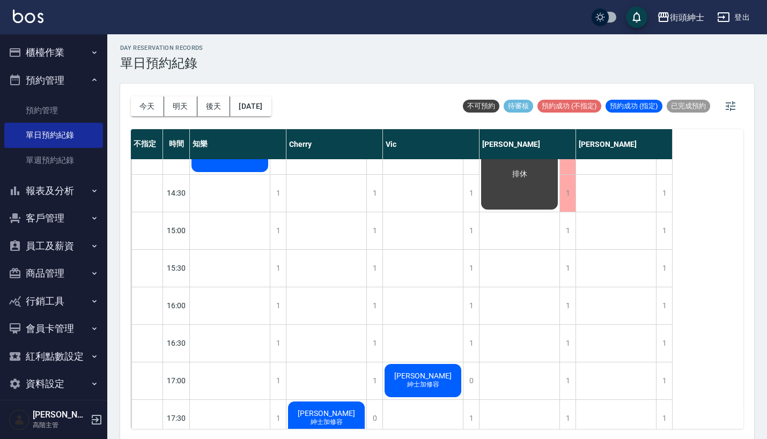
scroll to position [392, 0]
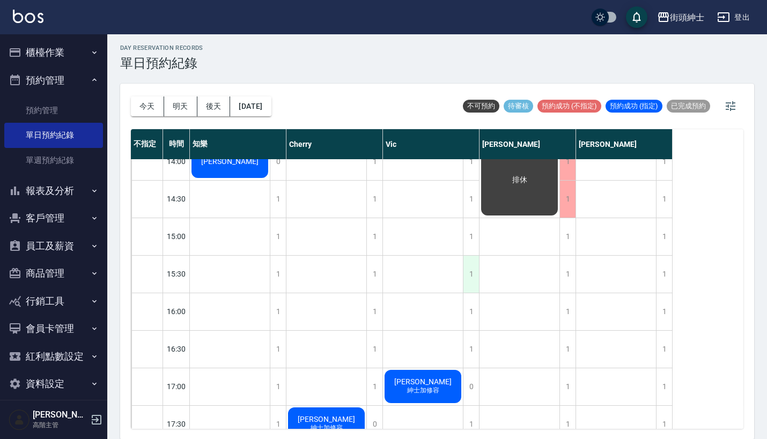
click at [468, 272] on div "1" at bounding box center [471, 274] width 16 height 37
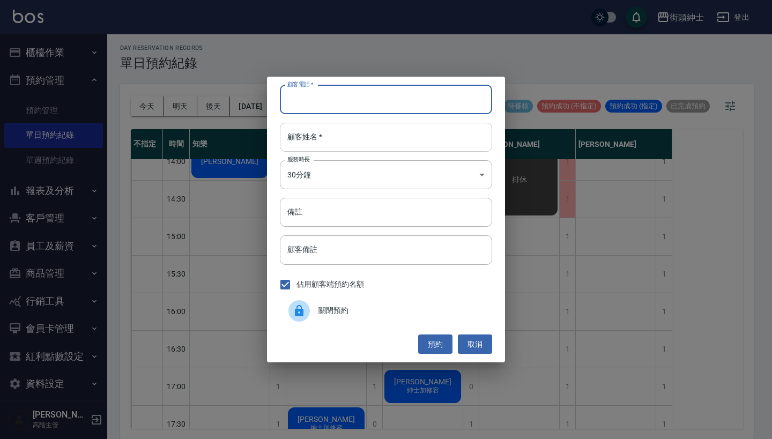
paste input "Morris 電話：[PHONE_NUMBER]"
type input "Morris 電話：[PHONE_NUMBER]"
paste input "Morris 電話：[PHONE_NUMBER]"
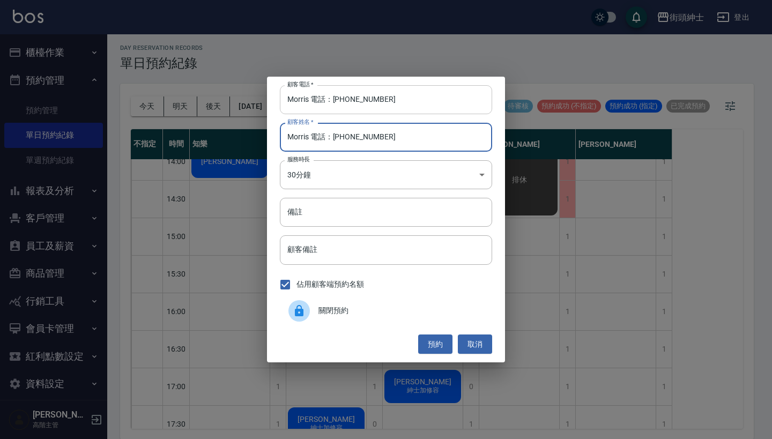
type input "Morris 電話：[PHONE_NUMBER]"
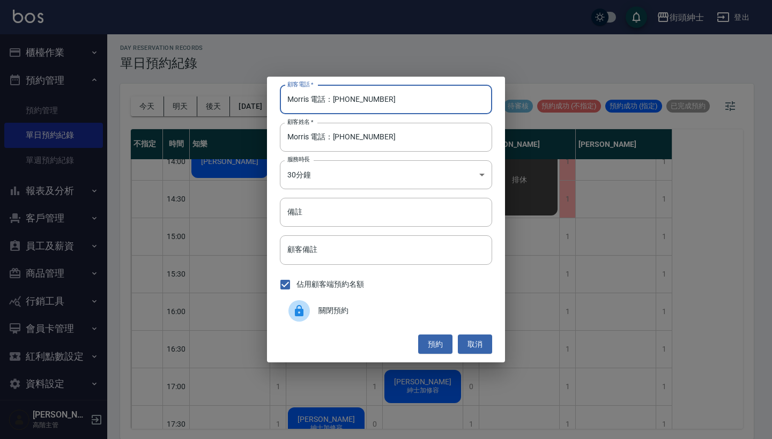
drag, startPoint x: 332, startPoint y: 100, endPoint x: 203, endPoint y: 110, distance: 129.1
click at [203, 110] on div "顧客電話   * Morris 電話：[PHONE_NUMBER] 顧客電話   * 顧客姓名   * [PERSON_NAME] 電話：[PHONE_NUM…" at bounding box center [386, 219] width 772 height 439
click at [336, 101] on input "Morris 電話：[PHONE_NUMBER]" at bounding box center [386, 99] width 212 height 29
drag, startPoint x: 333, startPoint y: 100, endPoint x: 259, endPoint y: 101, distance: 74.5
click at [259, 101] on div "顧客電話   * Morris 電話：[PHONE_NUMBER] 顧客電話   * 顧客姓名   * [PERSON_NAME] 電話：[PHONE_NUM…" at bounding box center [386, 219] width 772 height 439
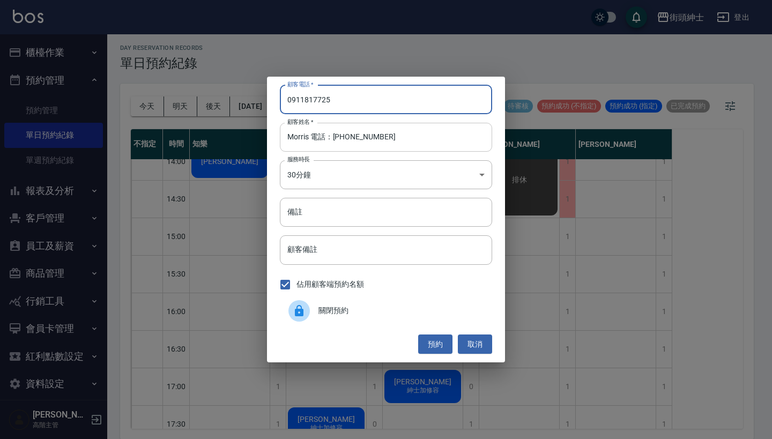
type input "0911817725"
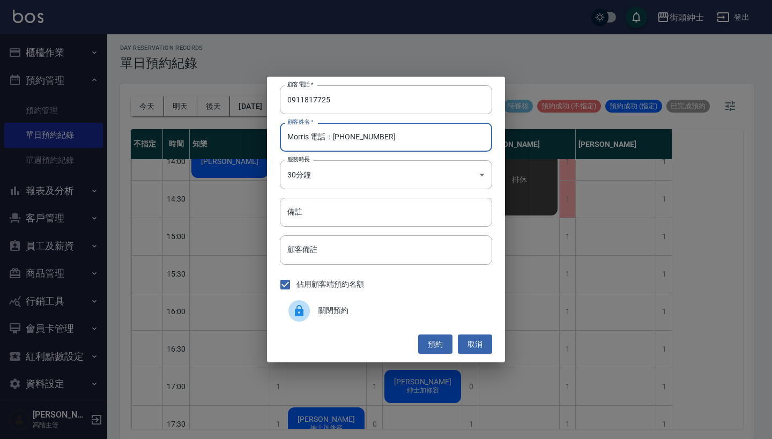
drag, startPoint x: 391, startPoint y: 138, endPoint x: 311, endPoint y: 137, distance: 79.4
click at [311, 137] on input "Morris 電話：[PHONE_NUMBER]" at bounding box center [386, 137] width 212 height 29
type input "Morris"
click at [434, 337] on button "預約" at bounding box center [435, 345] width 34 height 20
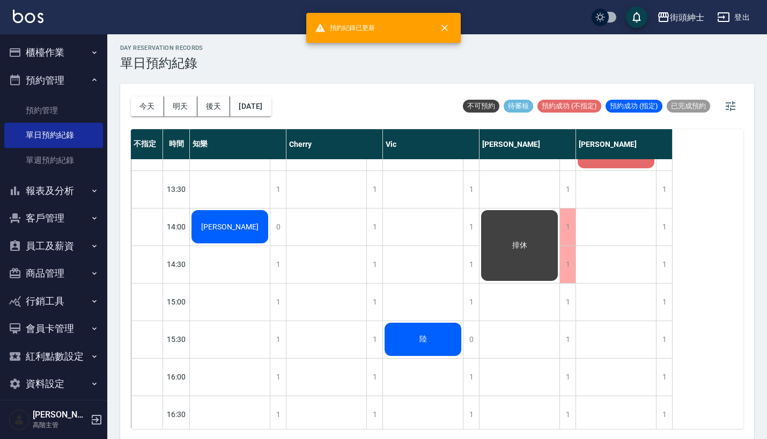
scroll to position [307, 0]
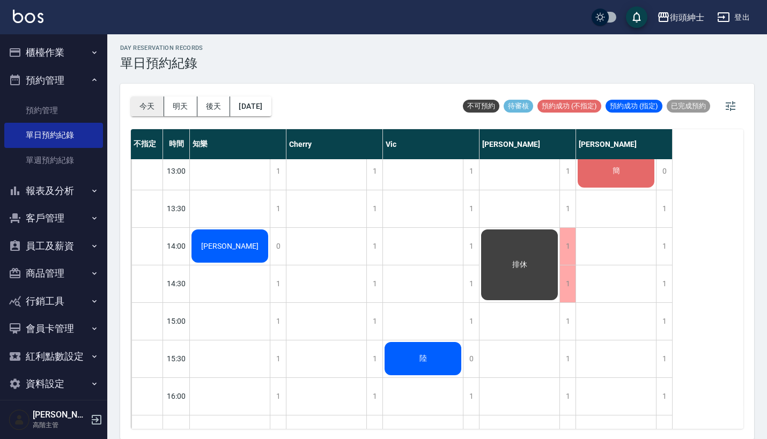
click at [155, 107] on button "今天" at bounding box center [147, 107] width 33 height 20
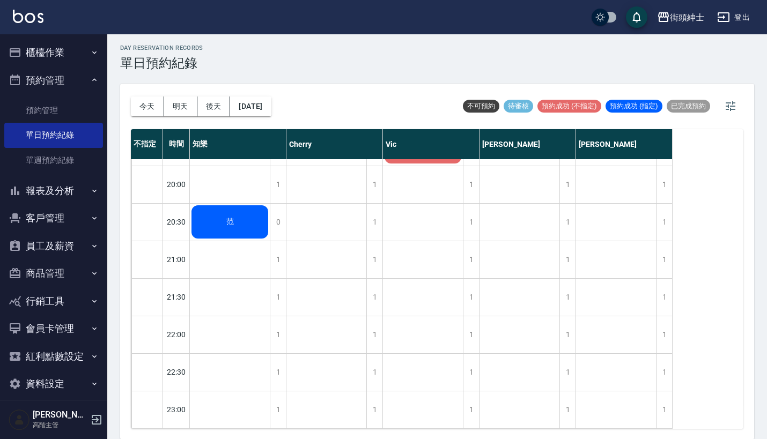
scroll to position [828, 0]
click at [145, 100] on button "今天" at bounding box center [147, 107] width 33 height 20
